Goal: Book appointment/travel/reservation

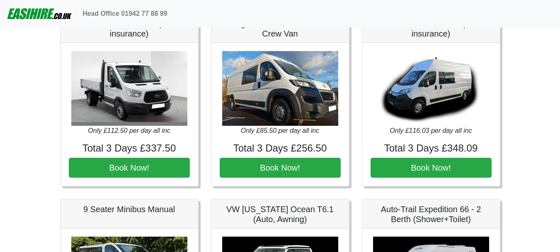
scroll to position [664, 0]
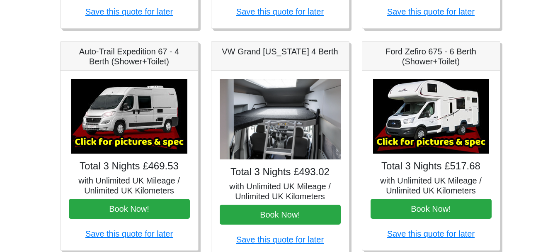
scroll to position [332, 0]
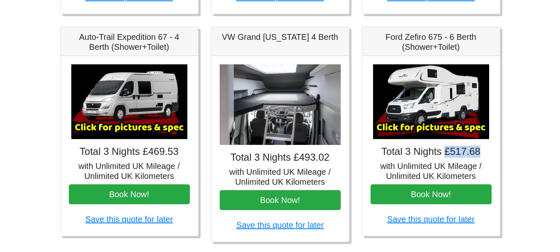
drag, startPoint x: 479, startPoint y: 153, endPoint x: 450, endPoint y: 154, distance: 29.9
click at [450, 154] on h4 "Total 3 Nights £517.68" at bounding box center [431, 152] width 121 height 12
click at [484, 154] on h4 "Total 3 Nights £517.68" at bounding box center [431, 152] width 121 height 12
click at [472, 154] on h4 "Total 3 Nights £517.68" at bounding box center [431, 152] width 121 height 12
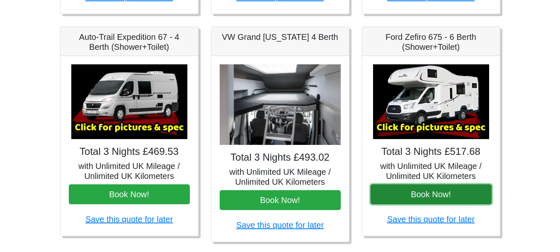
click at [433, 197] on button "Book Now!" at bounding box center [431, 194] width 121 height 20
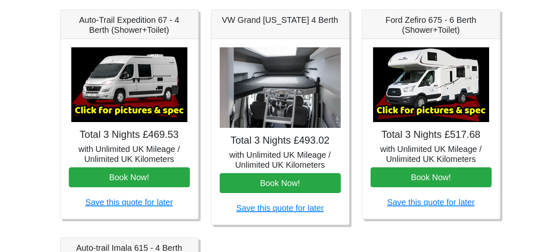
scroll to position [356, 0]
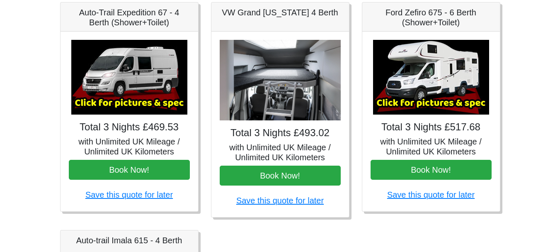
click at [200, 153] on div "Auto-Trail Expedition 67 - 4 Berth (Shower+Toilet) × Auto-trail Tribute 669 Spe…" at bounding box center [129, 109] width 151 height 215
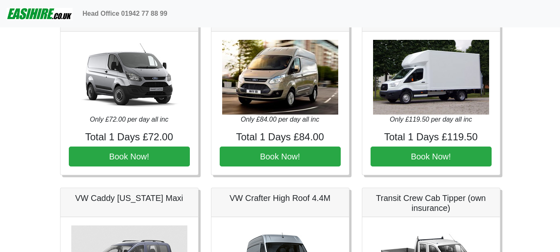
scroll to position [207, 0]
